Goal: Information Seeking & Learning: Check status

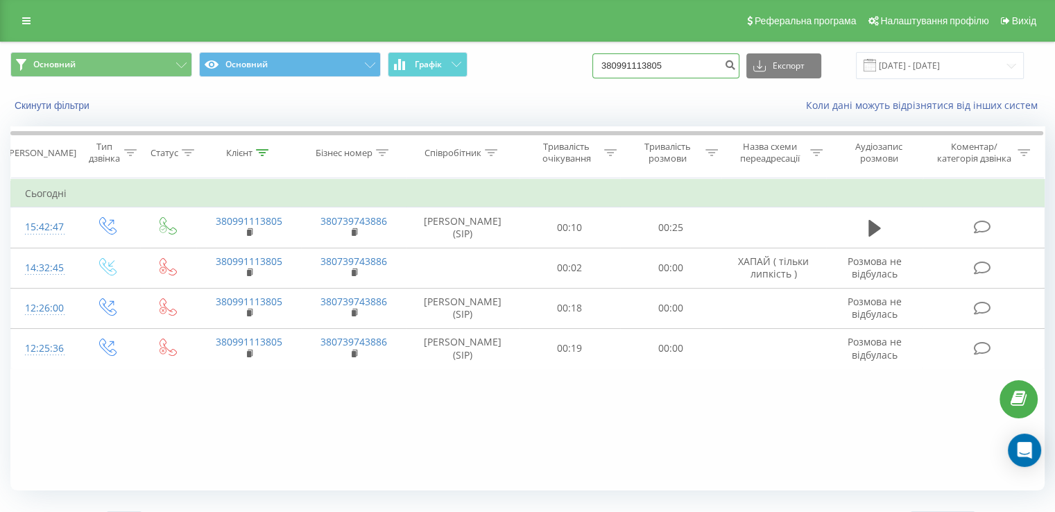
click at [702, 65] on input "380991113805" at bounding box center [665, 65] width 147 height 25
drag, startPoint x: 701, startPoint y: 70, endPoint x: 528, endPoint y: 65, distance: 172.8
click at [528, 65] on div "Основний Основний Графік 380991113805 Експорт .csv .xls .xlsx 19.06.2025 - 19.0…" at bounding box center [527, 65] width 1034 height 27
